Goal: Task Accomplishment & Management: Use online tool/utility

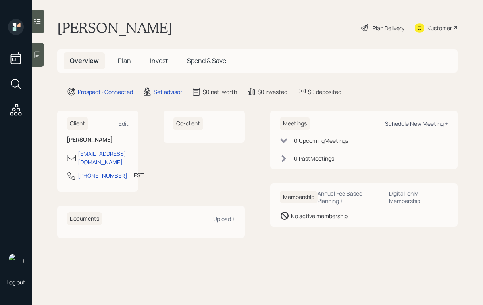
click at [393, 124] on div "Schedule New Meeting +" at bounding box center [416, 124] width 63 height 8
select select "round-[PERSON_NAME]"
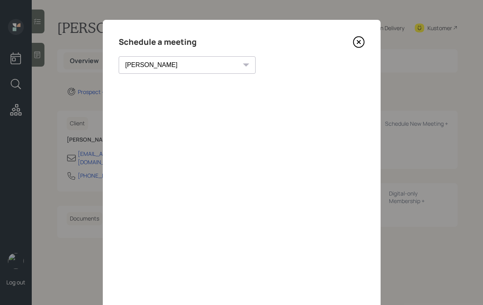
click at [362, 42] on icon at bounding box center [359, 42] width 12 height 12
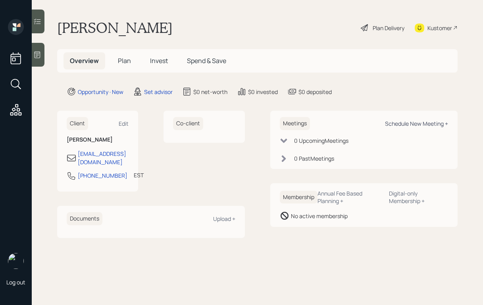
click at [405, 124] on div "Schedule New Meeting +" at bounding box center [416, 124] width 63 height 8
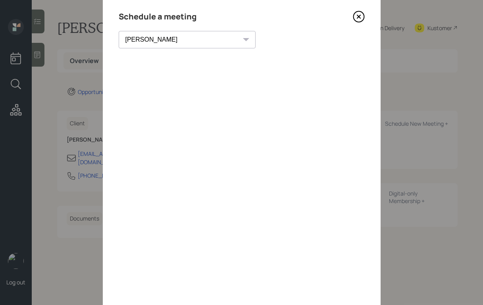
scroll to position [26, 0]
click at [177, 39] on div "Theresa Spinello Matthew Burke Xavier Ross Eitan Bar-David Ian Yamey Trevor Nel…" at bounding box center [187, 38] width 137 height 17
click at [155, 41] on select "Theresa Spinello Matthew Burke Xavier Ross Eitan Bar-David Ian Yamey Trevor Nel…" at bounding box center [187, 38] width 137 height 17
click at [119, 30] on select "Theresa Spinello Matthew Burke Xavier Ross Eitan Bar-David Ian Yamey Trevor Nel…" at bounding box center [187, 38] width 137 height 17
click at [156, 42] on select "Theresa Spinello Matthew Burke Xavier Ross Eitan Bar-David Ian Yamey Trevor Nel…" at bounding box center [180, 38] width 123 height 17
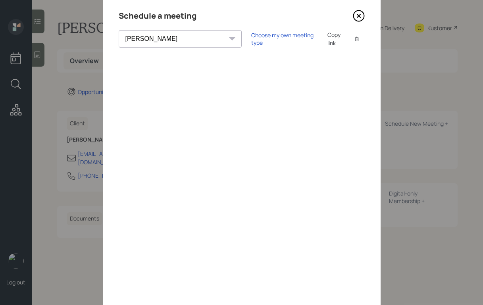
click at [119, 30] on select "Theresa Spinello Matthew Burke Xavier Ross Eitan Bar-David Ian Yamey Trevor Nel…" at bounding box center [180, 38] width 123 height 17
click at [161, 37] on select "Theresa Spinello Matthew Burke Xavier Ross Eitan Bar-David Ian Yamey Trevor Nel…" at bounding box center [180, 38] width 123 height 17
click at [119, 30] on select "Theresa Spinello Matthew Burke Xavier Ross Eitan Bar-David Ian Yamey Trevor Nel…" at bounding box center [180, 38] width 123 height 17
click at [162, 35] on select "Theresa Spinello Matthew Burke Xavier Ross Eitan Bar-David Ian Yamey Trevor Nel…" at bounding box center [180, 38] width 123 height 17
click at [119, 30] on select "Theresa Spinello Matthew Burke Xavier Ross Eitan Bar-David Ian Yamey Trevor Nel…" at bounding box center [180, 38] width 123 height 17
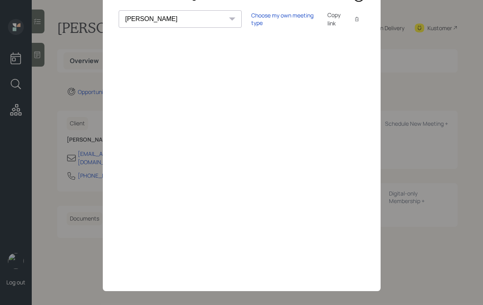
scroll to position [52, 0]
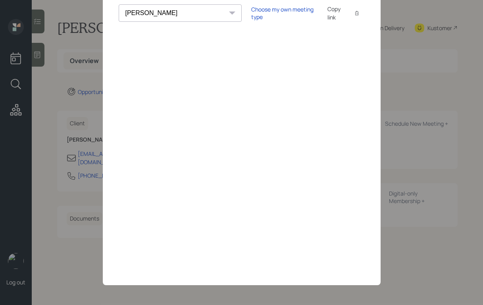
click at [167, 15] on select "Theresa Spinello Matthew Burke Xavier Ross Eitan Bar-David Ian Yamey Trevor Nel…" at bounding box center [180, 12] width 123 height 17
click at [119, 4] on select "Theresa Spinello Matthew Burke Xavier Ross Eitan Bar-David Ian Yamey Trevor Nel…" at bounding box center [180, 12] width 123 height 17
click at [166, 15] on select "Theresa Spinello Matthew Burke Xavier Ross Eitan Bar-David Ian Yamey Trevor Nel…" at bounding box center [180, 12] width 123 height 17
click at [119, 4] on select "Theresa Spinello Matthew Burke Xavier Ross Eitan Bar-David Ian Yamey Trevor Nel…" at bounding box center [180, 12] width 123 height 17
click at [164, 13] on select "Theresa Spinello Matthew Burke Xavier Ross Eitan Bar-David Ian Yamey Trevor Nel…" at bounding box center [180, 12] width 123 height 17
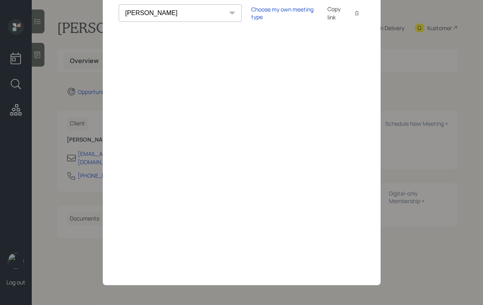
select select "b1d8ea90-abcc-42aa-86cc-4f33a132aacc"
click at [119, 4] on select "Theresa Spinello Matthew Burke Xavier Ross Eitan Bar-David Ian Yamey Trevor Nel…" at bounding box center [180, 12] width 123 height 17
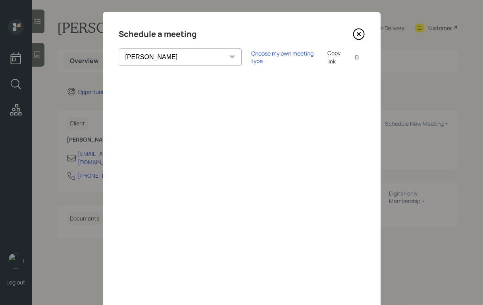
scroll to position [2, 0]
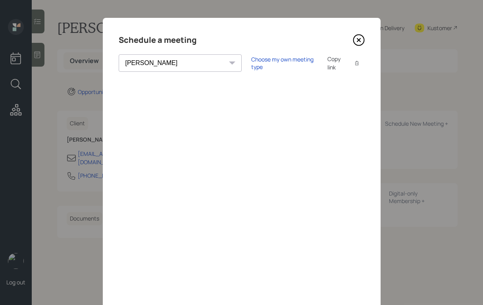
click at [355, 40] on icon at bounding box center [359, 40] width 12 height 12
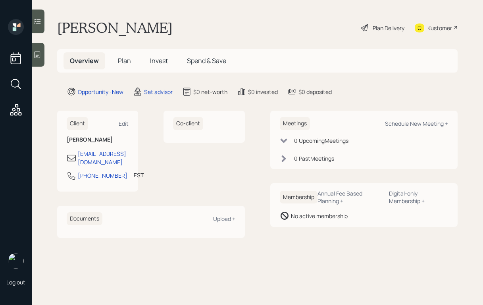
click at [37, 58] on icon at bounding box center [38, 55] width 6 height 7
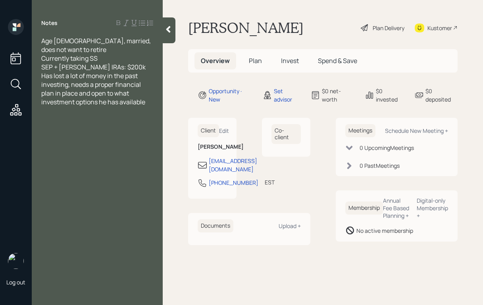
click at [123, 70] on div "Age 78, married, does not want to retire Currently taking SS SEP + Roth IRAs: $…" at bounding box center [97, 54] width 112 height 35
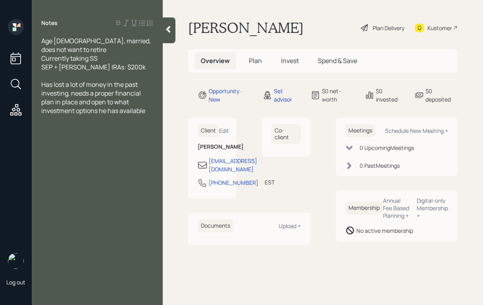
click at [168, 34] on div at bounding box center [169, 30] width 13 height 26
